Goal: Transaction & Acquisition: Purchase product/service

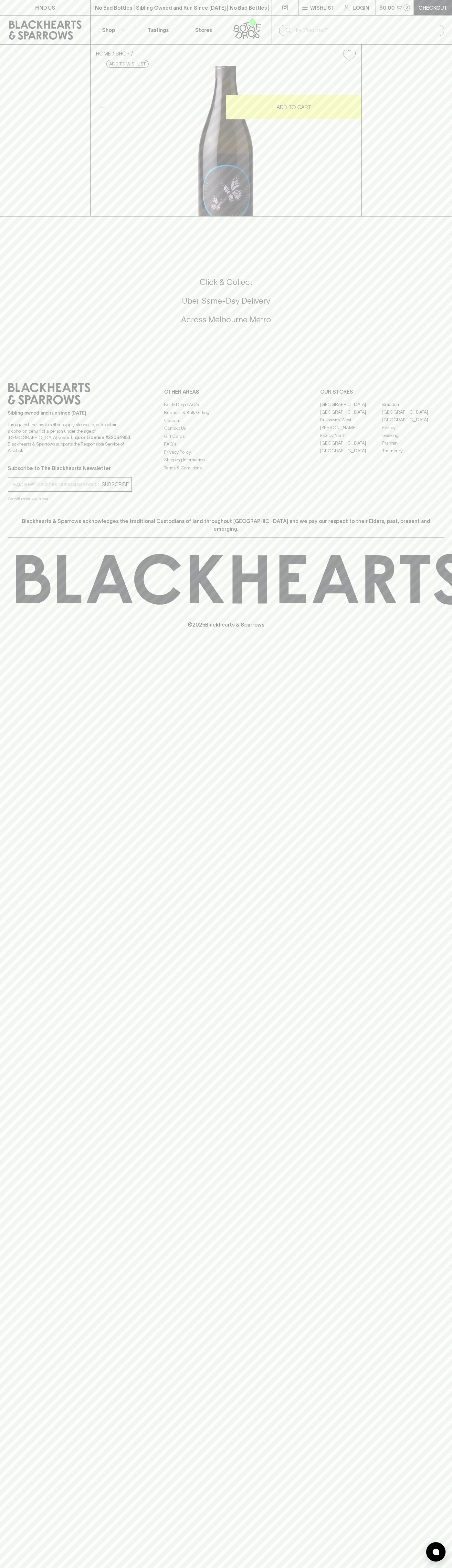
click at [375, 31] on input "text" at bounding box center [366, 30] width 144 height 10
click at [447, 512] on div "Sibling owned and run since 2006 It is against the law to sell or supply alcoho…" at bounding box center [226, 442] width 452 height 140
click at [110, 1567] on html "FIND US | No Bad Bottles | Sibling Owned and Run Since 2006 | No Bad Bottles | …" at bounding box center [226, 784] width 452 height 1568
click at [32, 217] on div "HOME SHOP Johannes Zillinger Velue Riesling Muskateller Gruner Veltiner 2023 $4…" at bounding box center [226, 130] width 452 height 172
